Goal: Information Seeking & Learning: Learn about a topic

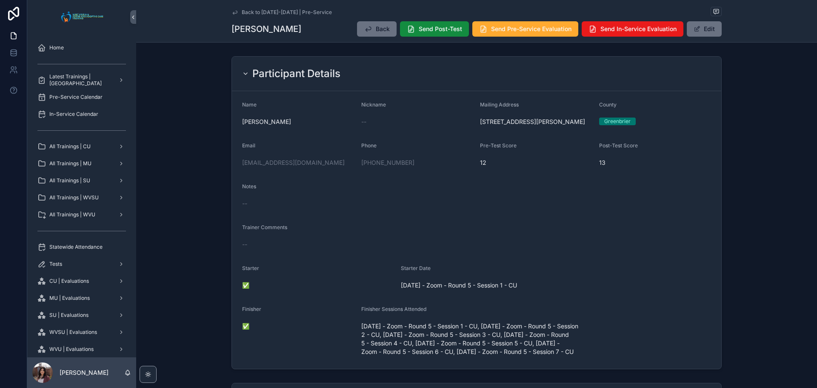
scroll to position [43, 0]
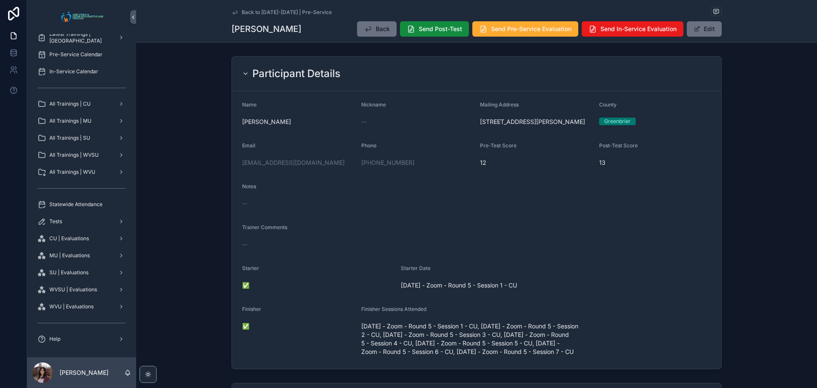
drag, startPoint x: 178, startPoint y: 106, endPoint x: 133, endPoint y: 144, distance: 59.2
click at [152, 104] on div "Participant Details Name [PERSON_NAME] Nickname -- Mailing Address [STREET_ADDR…" at bounding box center [476, 213] width 681 height 320
click at [258, 11] on span "Back to [DATE]-[DATE] | Pre-Service" at bounding box center [287, 12] width 90 height 7
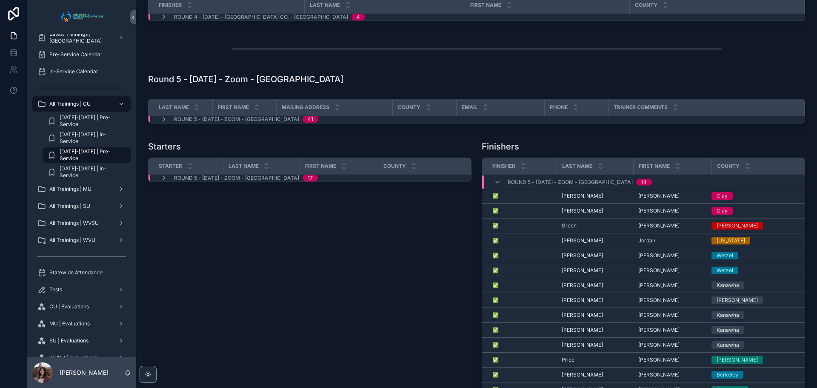
scroll to position [893, 0]
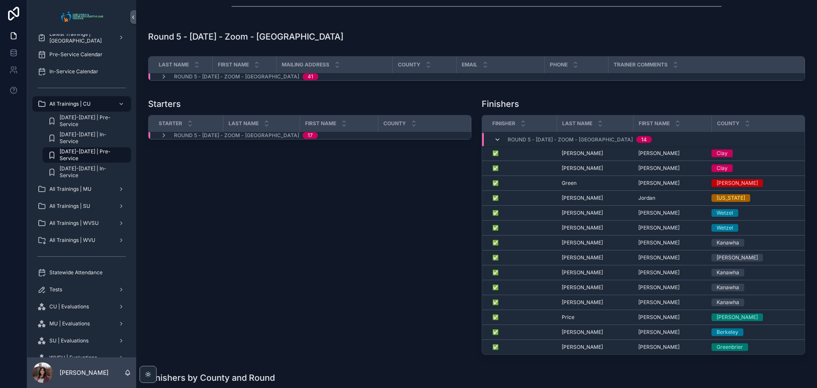
click at [497, 143] on icon "scrollable content" at bounding box center [497, 139] width 7 height 7
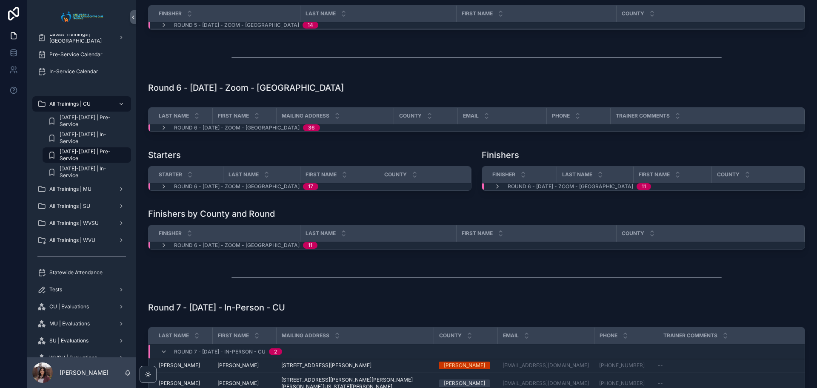
scroll to position [1064, 0]
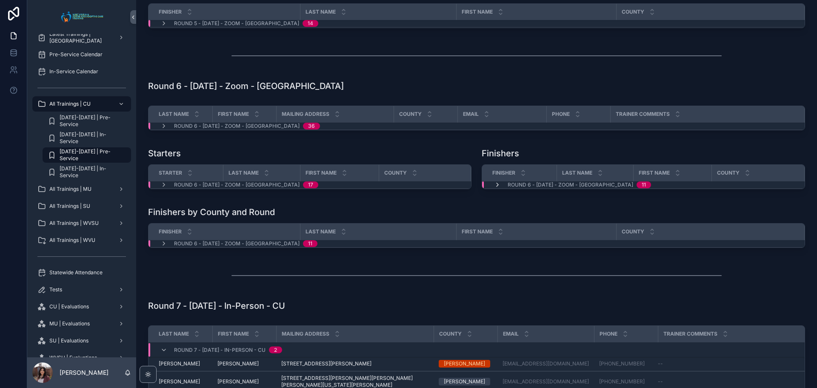
click at [496, 188] on icon "scrollable content" at bounding box center [497, 184] width 7 height 7
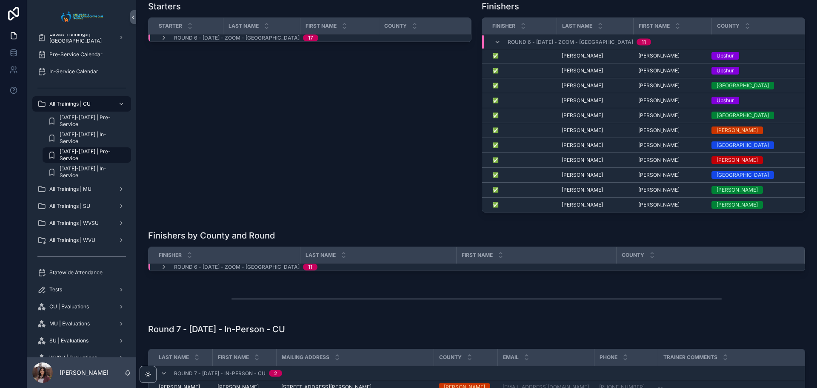
scroll to position [1234, 0]
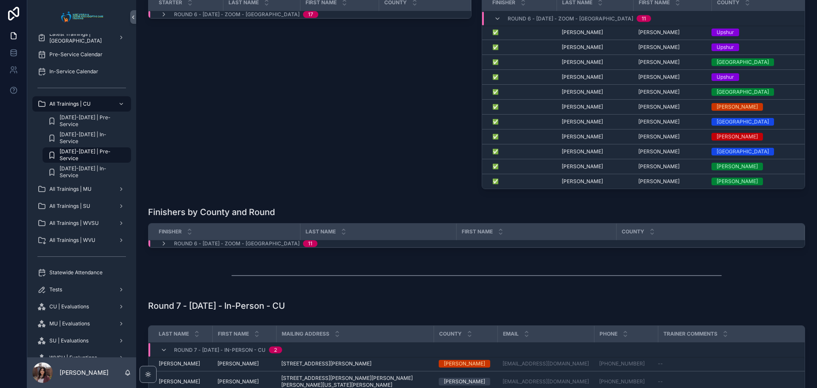
click at [402, 129] on div "Starters Starter Last Name First Name County Round 6 - [DATE] - Zoom - [GEOGRAP…" at bounding box center [310, 85] width 334 height 222
click at [390, 149] on div "Starters Starter Last Name First Name County Round 6 - [DATE] - Zoom - [GEOGRAP…" at bounding box center [310, 85] width 334 height 222
click at [377, 151] on div "Starters Starter Last Name First Name County Round 6 - [DATE] - Zoom - [GEOGRAP…" at bounding box center [310, 85] width 334 height 222
click at [597, 250] on div "Finishers by County and Round Finisher Last Name First Name County Round 6 - [D…" at bounding box center [476, 229] width 667 height 52
click at [300, 191] on div "Starters Starter Last Name First Name County Round 6 - [DATE] - Zoom - [GEOGRAP…" at bounding box center [310, 85] width 334 height 222
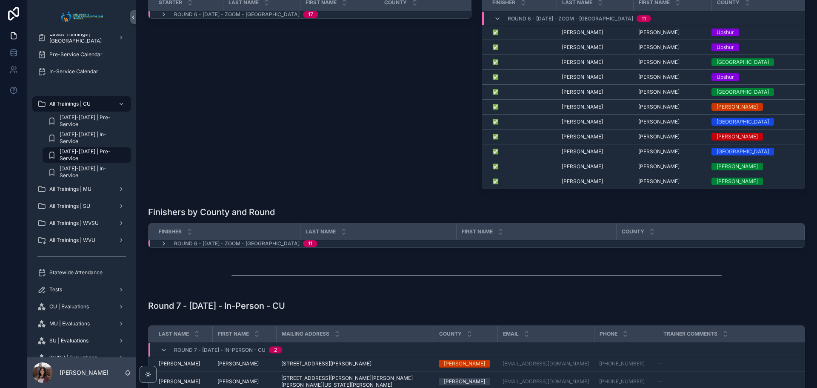
click at [330, 189] on div "Starters Starter Last Name First Name County Round 6 - [DATE] - Zoom - [GEOGRAP…" at bounding box center [310, 85] width 334 height 222
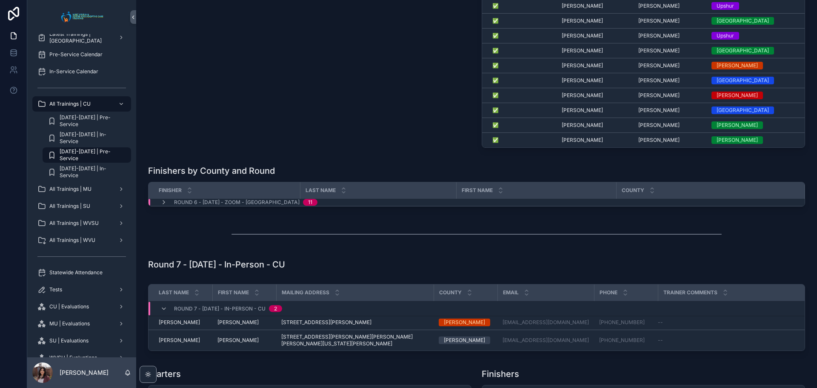
scroll to position [1276, 0]
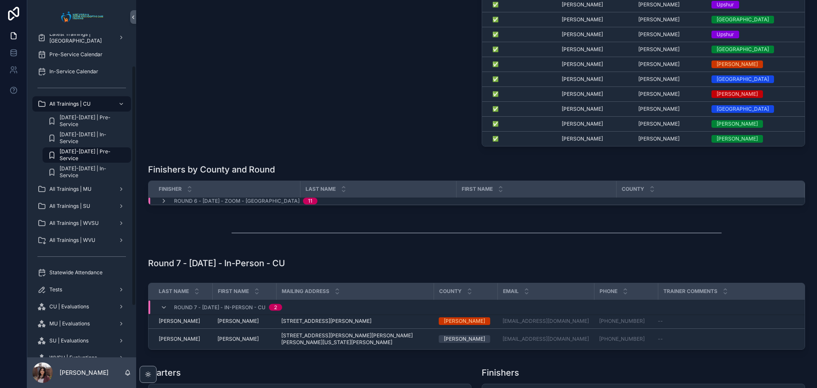
click at [225, 102] on div "Starters Starter Last Name First Name County Round 6 - [DATE] - Zoom - [GEOGRAP…" at bounding box center [310, 42] width 334 height 222
click at [325, 107] on div "Starters Starter Last Name First Name County Round 6 - [DATE] - Zoom - [GEOGRAP…" at bounding box center [310, 42] width 334 height 222
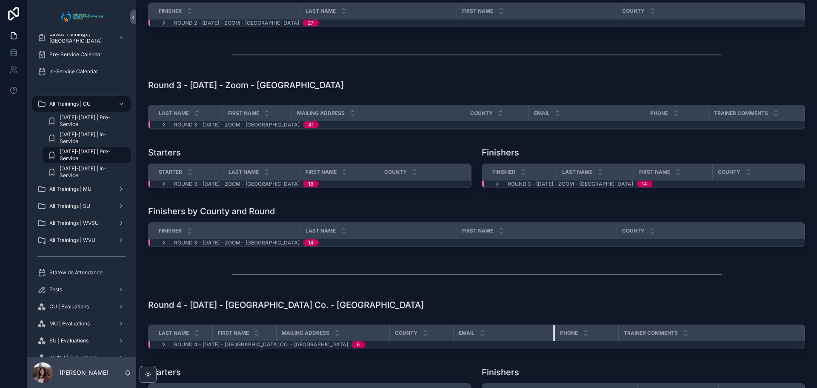
scroll to position [0, 0]
click at [295, 288] on div "scrollable content" at bounding box center [476, 274] width 667 height 28
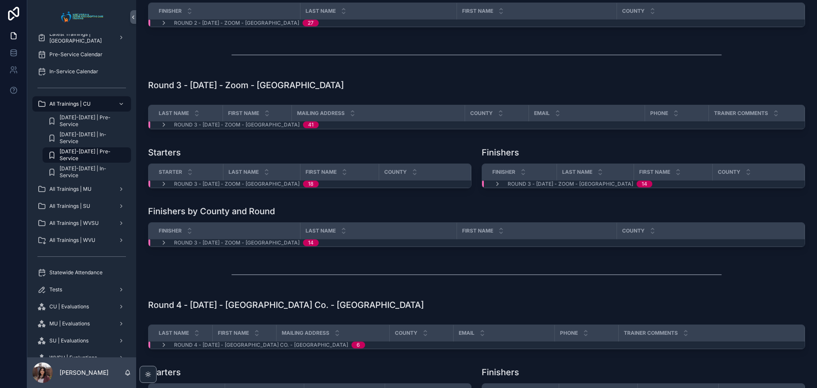
click at [99, 156] on span "[DATE]-[DATE] | Pre-Service" at bounding box center [91, 155] width 63 height 14
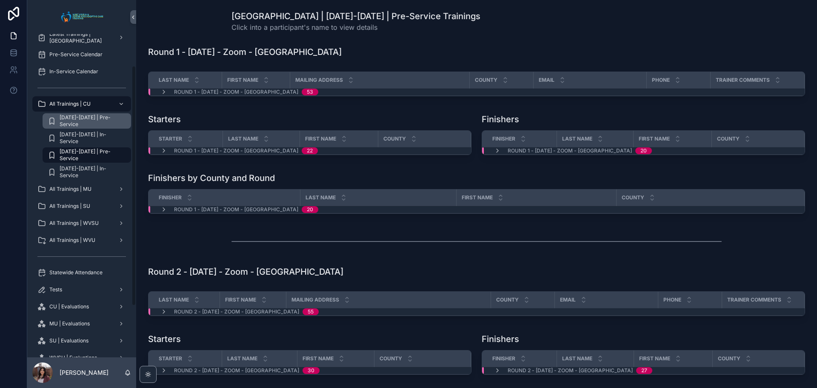
click at [101, 118] on span "[DATE]-[DATE] | Pre-Service" at bounding box center [91, 121] width 63 height 14
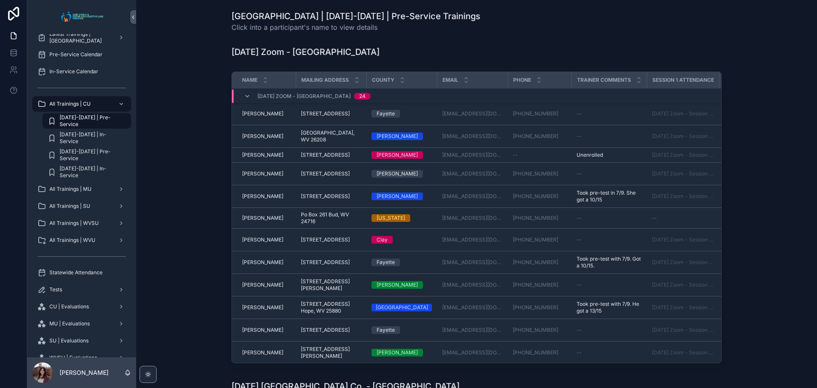
click at [238, 94] on div "[DATE] Zoom - [GEOGRAPHIC_DATA] 24" at bounding box center [307, 96] width 147 height 14
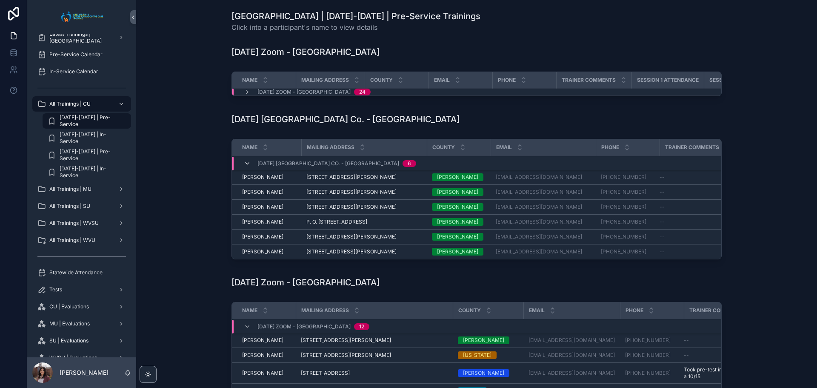
click at [248, 165] on icon "scrollable content" at bounding box center [247, 163] width 7 height 7
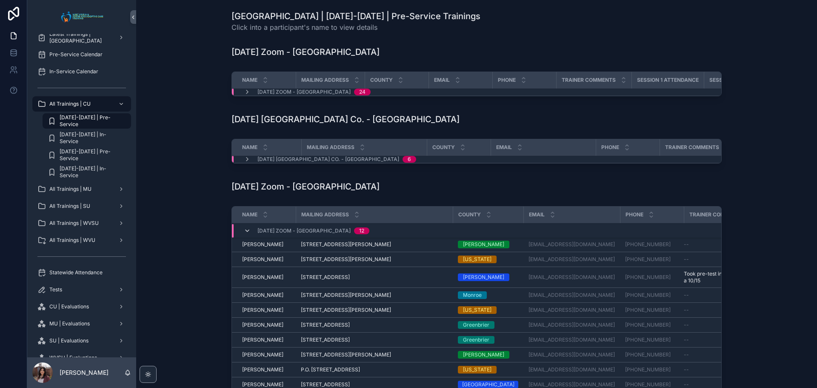
click at [244, 234] on icon "scrollable content" at bounding box center [247, 230] width 7 height 7
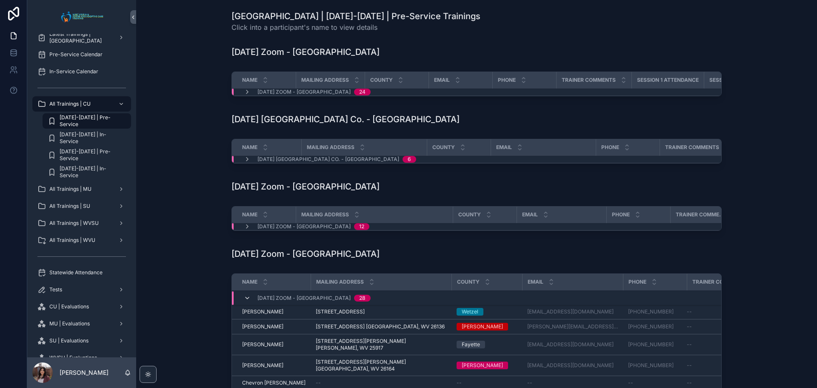
click at [244, 301] on icon "scrollable content" at bounding box center [247, 297] width 7 height 7
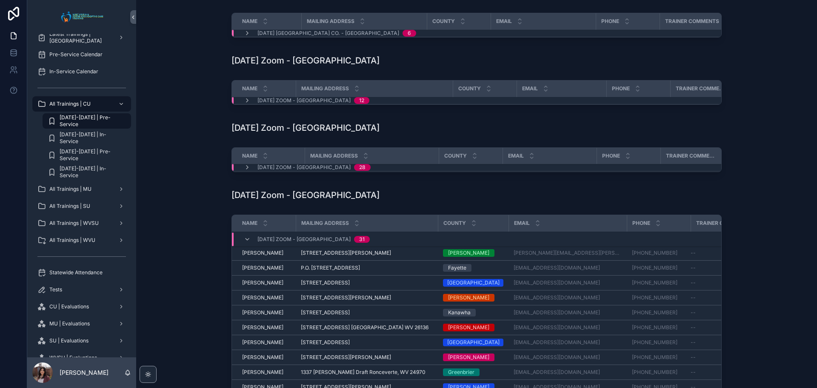
scroll to position [128, 0]
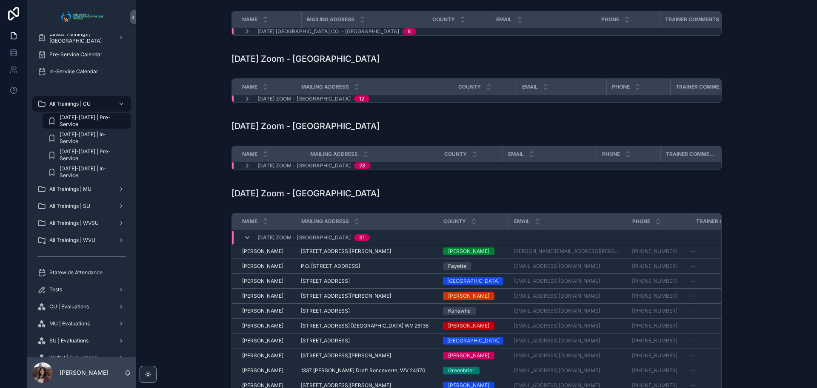
click at [244, 241] on icon "scrollable content" at bounding box center [247, 237] width 7 height 7
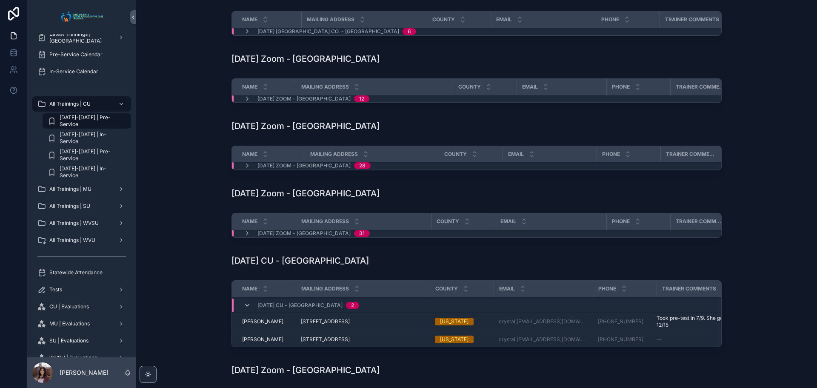
click at [248, 308] on icon "scrollable content" at bounding box center [247, 304] width 7 height 7
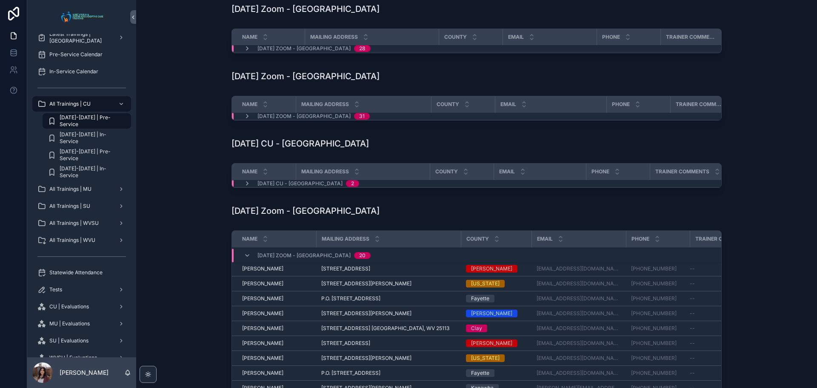
scroll to position [255, 0]
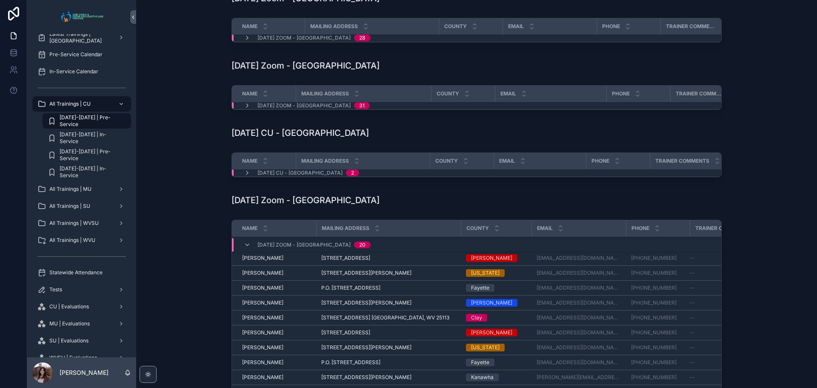
click at [240, 251] on div "[DATE] Zoom - [GEOGRAPHIC_DATA] 20" at bounding box center [307, 244] width 147 height 14
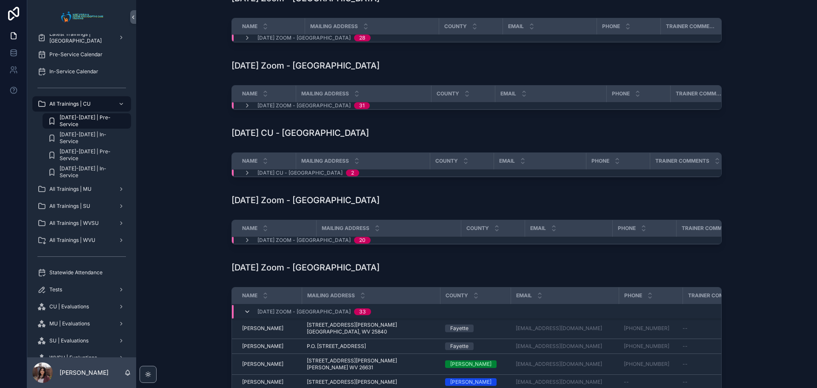
click at [244, 315] on icon "scrollable content" at bounding box center [247, 311] width 7 height 7
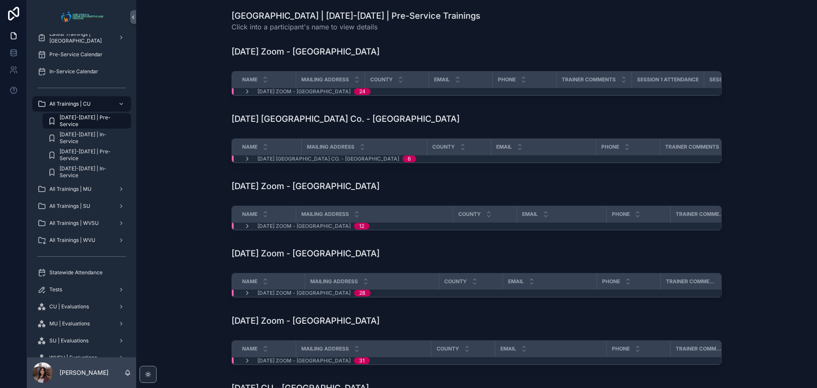
scroll to position [0, 0]
click at [248, 90] on icon "scrollable content" at bounding box center [247, 91] width 7 height 7
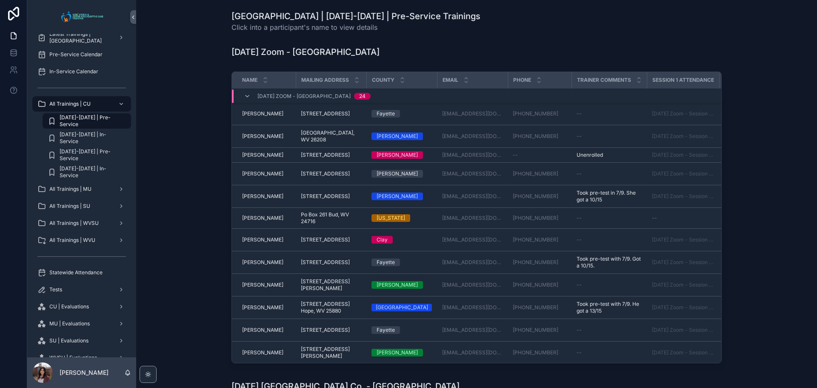
click at [248, 90] on div "[DATE] Zoom - [GEOGRAPHIC_DATA] 24" at bounding box center [307, 96] width 127 height 14
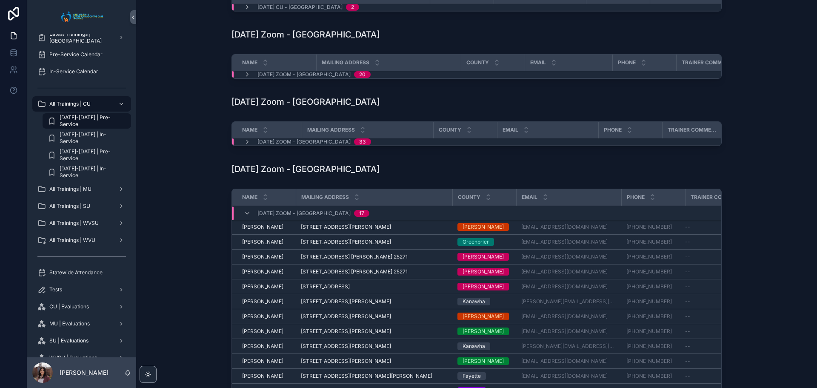
scroll to position [553, 0]
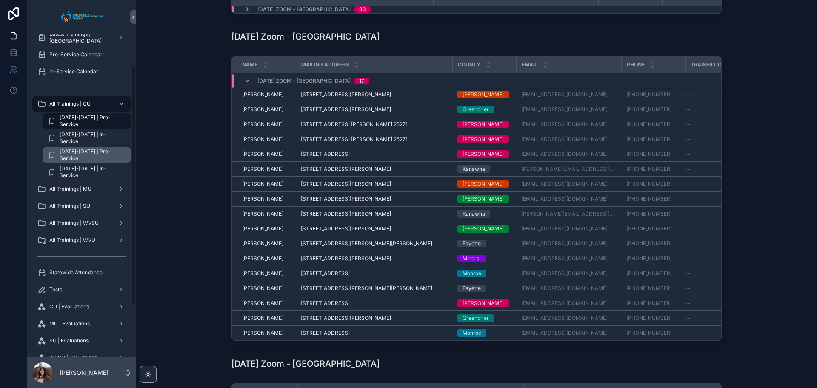
click at [94, 155] on span "[DATE]-[DATE] | Pre-Service" at bounding box center [91, 155] width 63 height 14
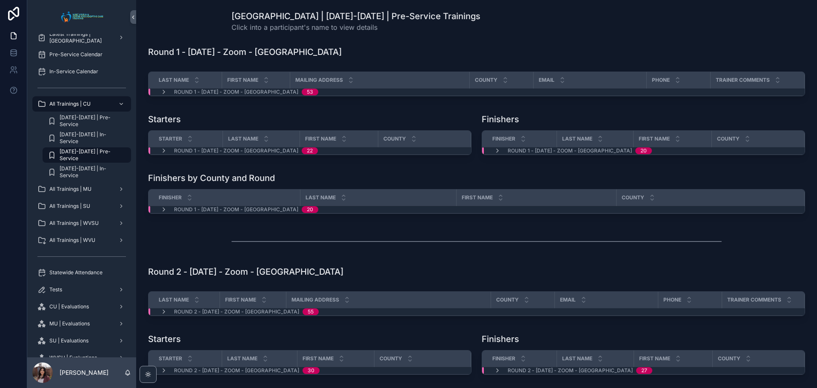
click at [512, 255] on div "scrollable content" at bounding box center [476, 241] width 667 height 28
drag, startPoint x: 148, startPoint y: 277, endPoint x: 326, endPoint y: 277, distance: 177.4
click at [321, 277] on div "Round 2 - [DATE] - Zoom - [GEOGRAPHIC_DATA]" at bounding box center [476, 271] width 657 height 12
click at [327, 277] on div "Round 2 - [DATE] - Zoom - [GEOGRAPHIC_DATA]" at bounding box center [476, 271] width 657 height 12
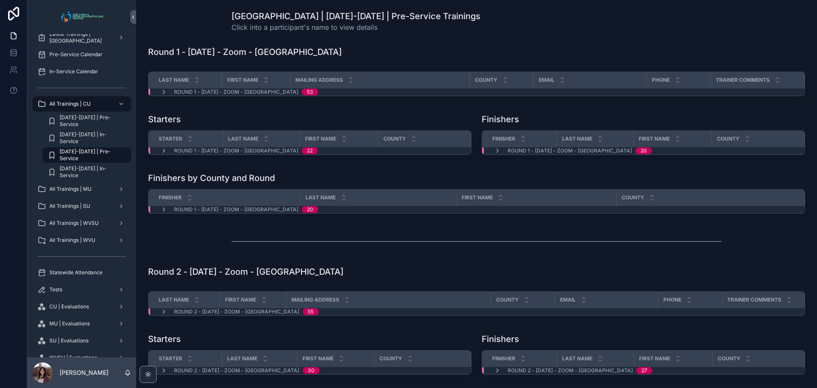
click at [300, 277] on h1 "Round 2 - [DATE] - Zoom - [GEOGRAPHIC_DATA]" at bounding box center [245, 271] width 195 height 12
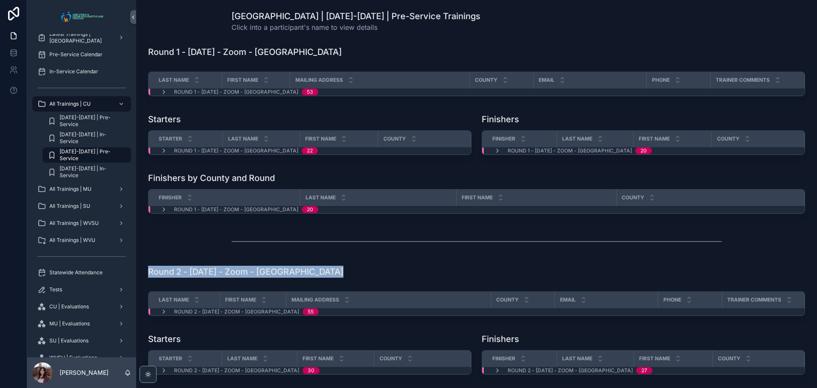
click at [300, 277] on h1 "Round 2 - [DATE] - Zoom - [GEOGRAPHIC_DATA]" at bounding box center [245, 271] width 195 height 12
click at [344, 277] on div "Round 2 - [DATE] - Zoom - [GEOGRAPHIC_DATA]" at bounding box center [476, 271] width 657 height 12
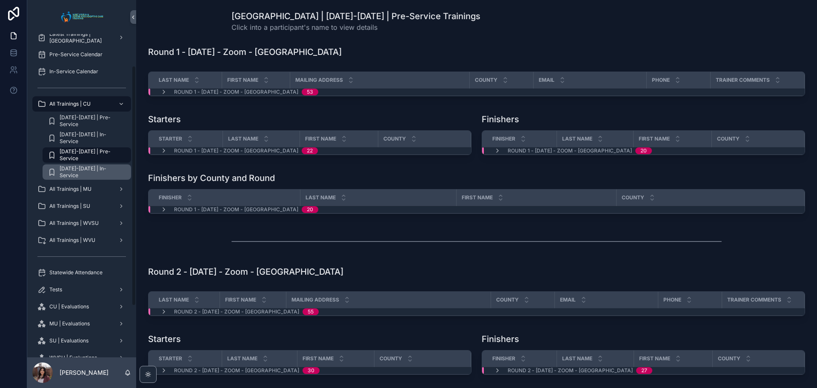
click at [76, 166] on div "[DATE]-[DATE] | In-Service" at bounding box center [87, 172] width 78 height 14
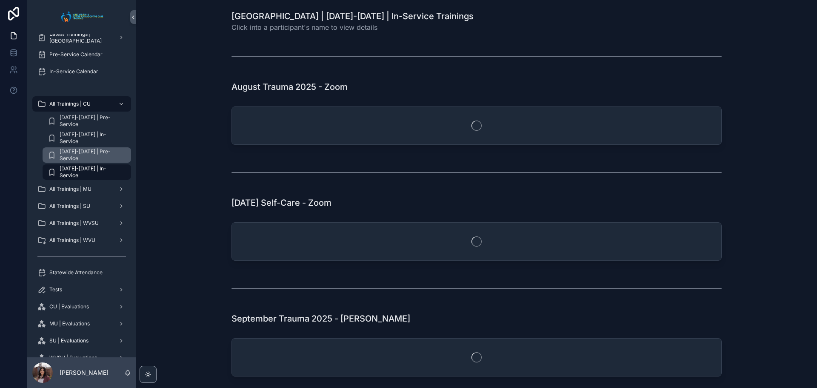
click at [80, 153] on span "[DATE]-[DATE] | Pre-Service" at bounding box center [91, 155] width 63 height 14
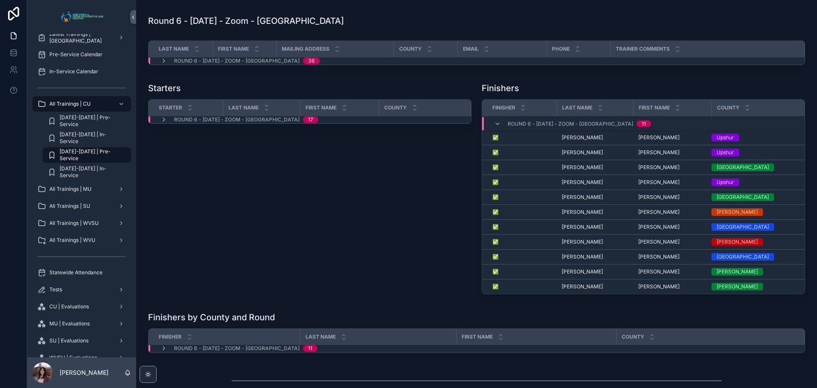
scroll to position [1064, 0]
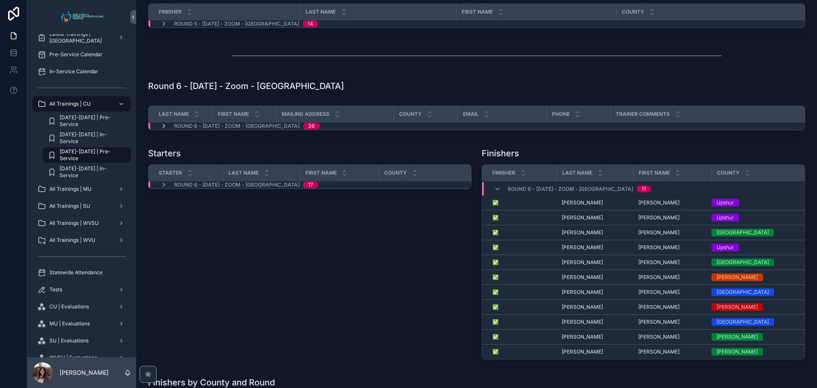
click at [164, 129] on icon "scrollable content" at bounding box center [163, 126] width 7 height 7
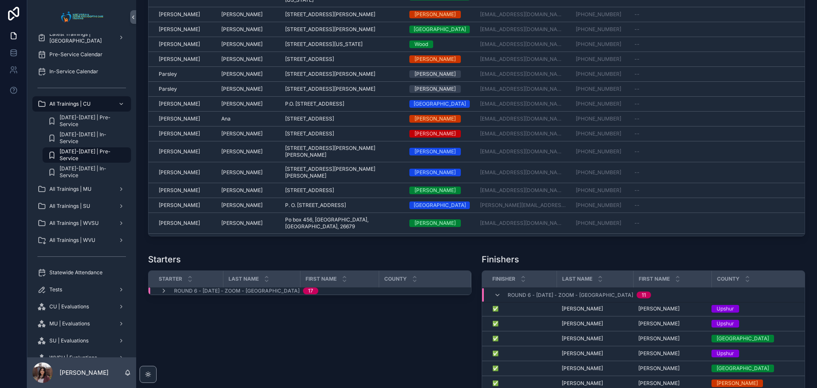
scroll to position [1276, 0]
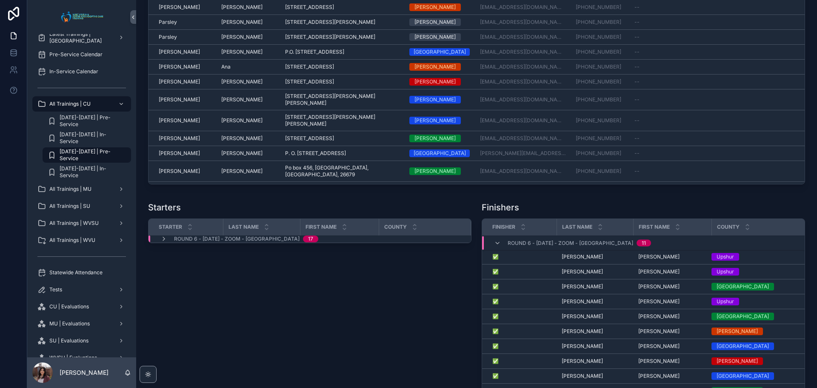
drag, startPoint x: 159, startPoint y: 285, endPoint x: 196, endPoint y: 273, distance: 38.9
click at [160, 242] on div "Round 6 - [DATE] - Zoom - [GEOGRAPHIC_DATA] 17" at bounding box center [239, 238] width 178 height 7
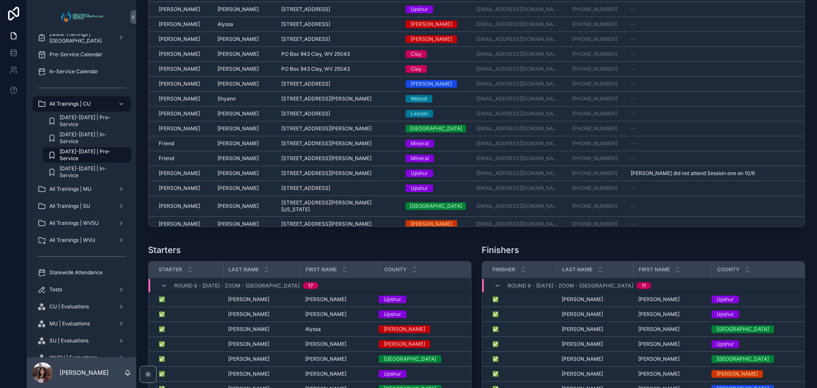
scroll to position [1191, 0]
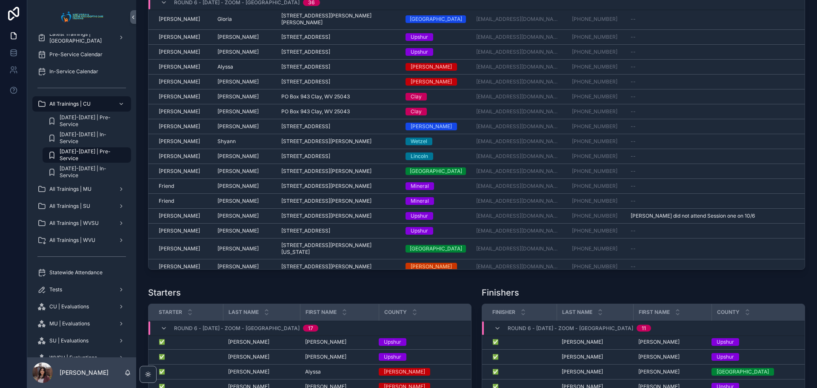
click at [182, 276] on div "Last Name First Name Mailing Address County Email Phone Trainer Comments Round …" at bounding box center [476, 125] width 667 height 302
